Goal: Transaction & Acquisition: Download file/media

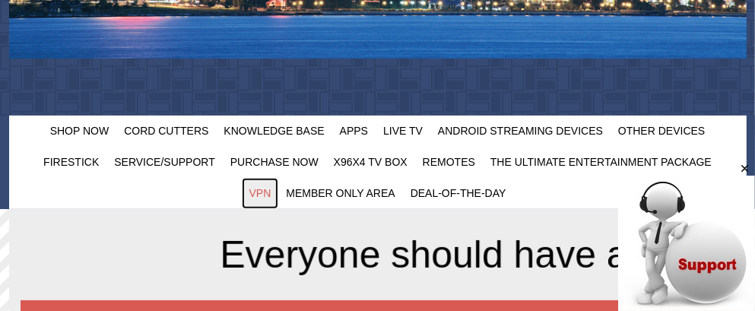
click at [266, 192] on span "VPN" at bounding box center [261, 193] width 22 height 12
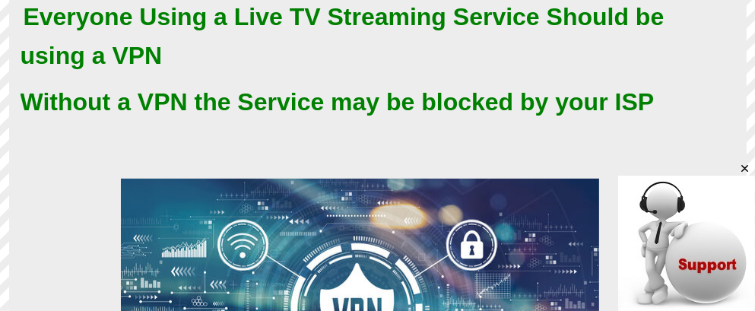
scroll to position [380, 0]
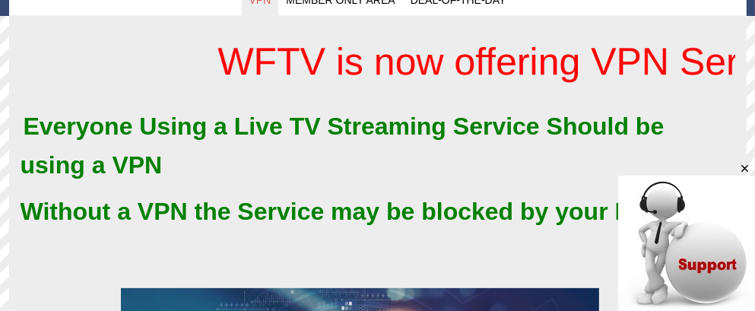
drag, startPoint x: 761, startPoint y: 34, endPoint x: 759, endPoint y: 72, distance: 38.1
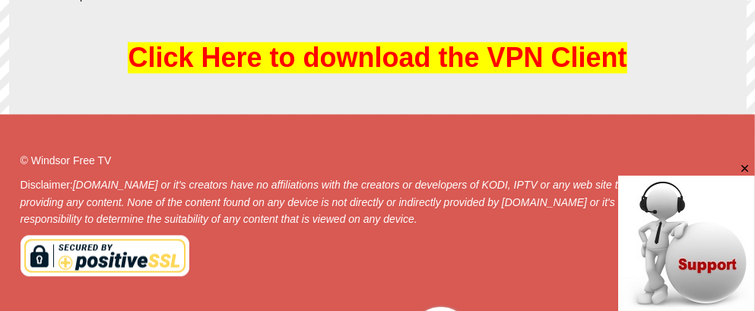
scroll to position [2336, 0]
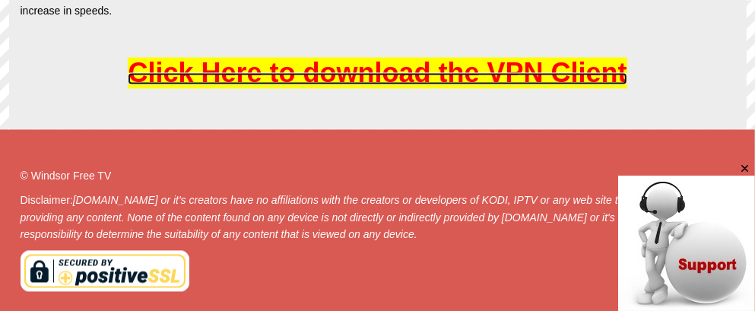
click at [471, 64] on span "Click Here to download the VPN Client" at bounding box center [377, 72] width 499 height 31
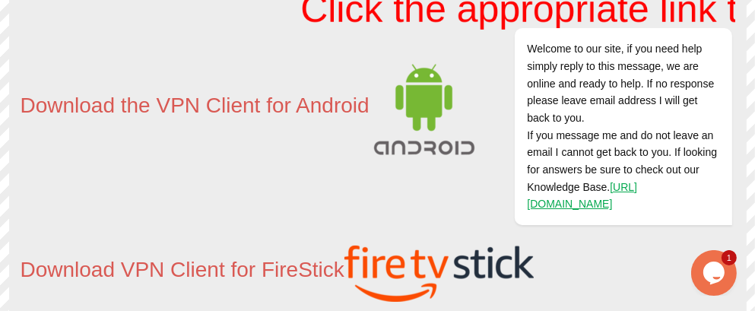
scroll to position [260, 0]
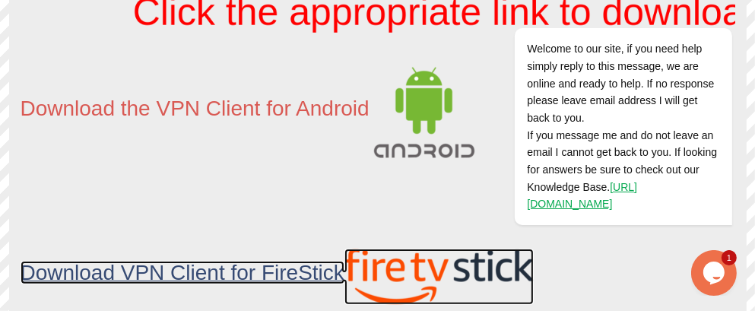
click at [284, 274] on span "Download VPN Client for FireStick" at bounding box center [183, 273] width 324 height 24
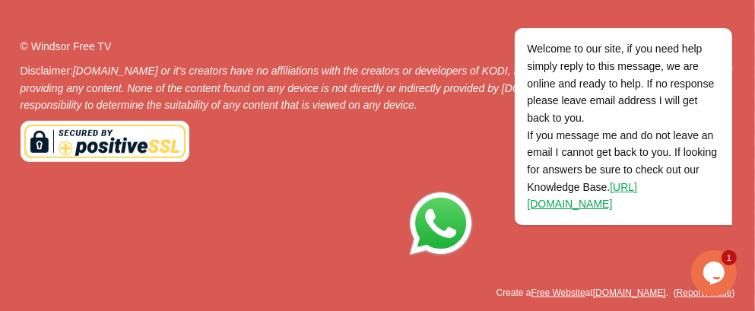
scroll to position [805, 0]
